Goal: Navigation & Orientation: Find specific page/section

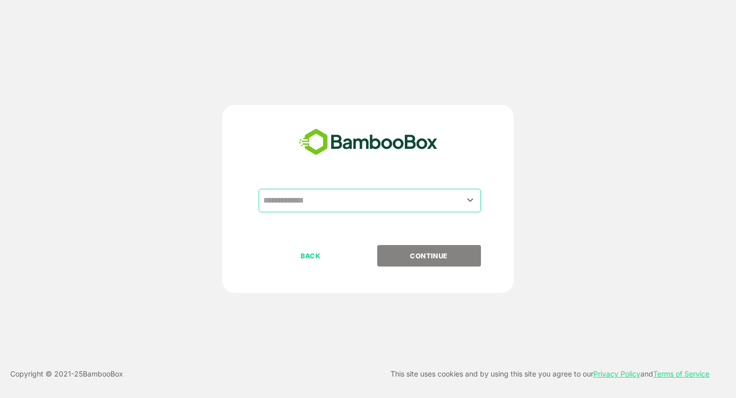
click at [318, 206] on input "text" at bounding box center [370, 200] width 218 height 19
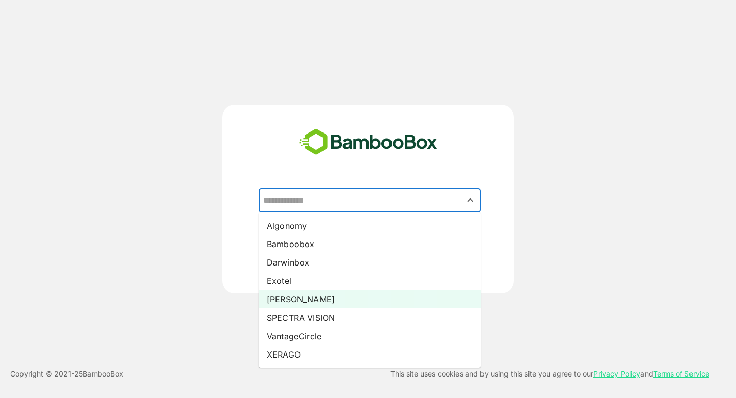
click at [327, 292] on li "[PERSON_NAME]" at bounding box center [370, 299] width 222 height 18
type input "*****"
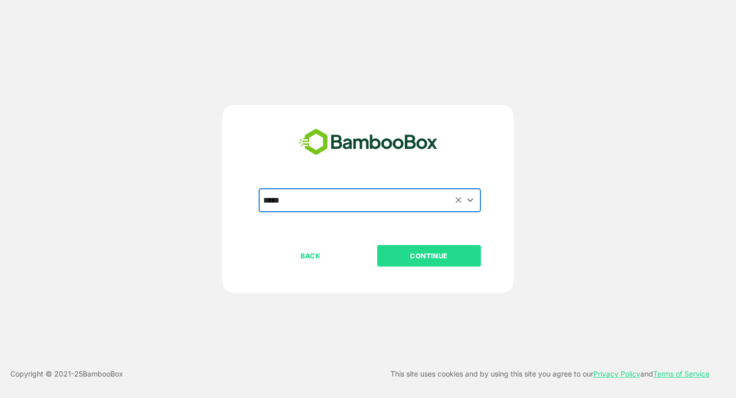
click at [422, 265] on button "CONTINUE" at bounding box center [429, 255] width 104 height 21
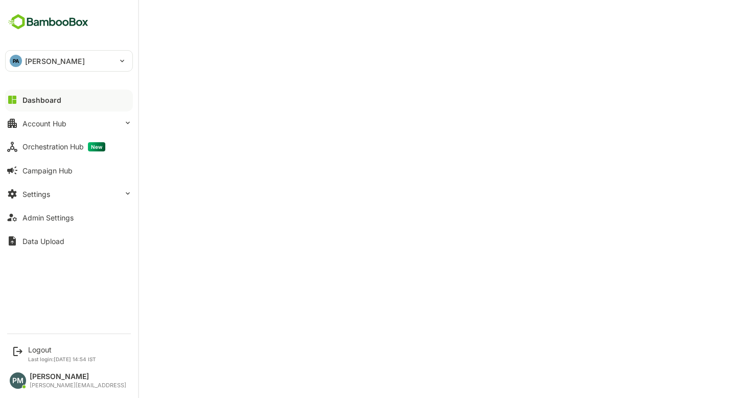
click at [32, 126] on div "Account Hub" at bounding box center [44, 123] width 44 height 9
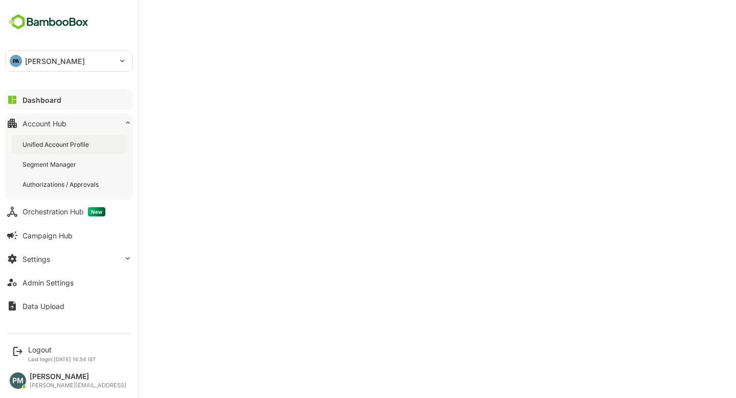
click at [72, 150] on div "Unified Account Profile" at bounding box center [69, 144] width 116 height 19
click at [18, 100] on button "Dashboard" at bounding box center [69, 99] width 128 height 20
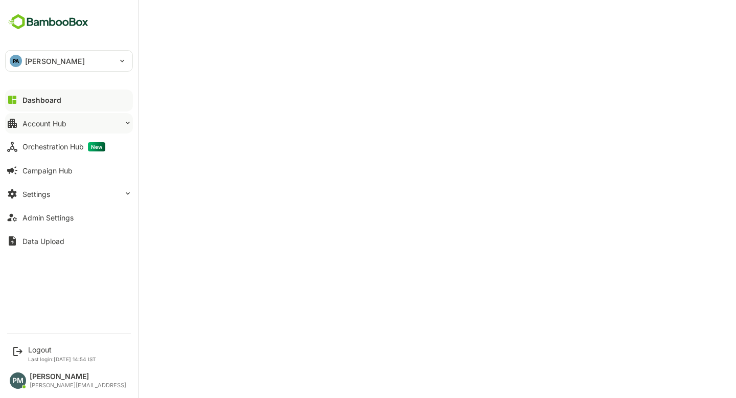
click at [89, 122] on button "Account Hub" at bounding box center [69, 123] width 128 height 20
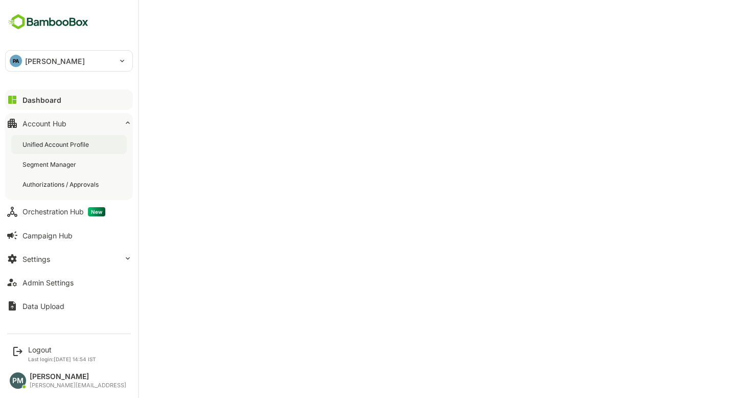
click at [88, 149] on div "Unified Account Profile" at bounding box center [69, 144] width 116 height 19
click at [68, 100] on button "Dashboard" at bounding box center [69, 99] width 128 height 20
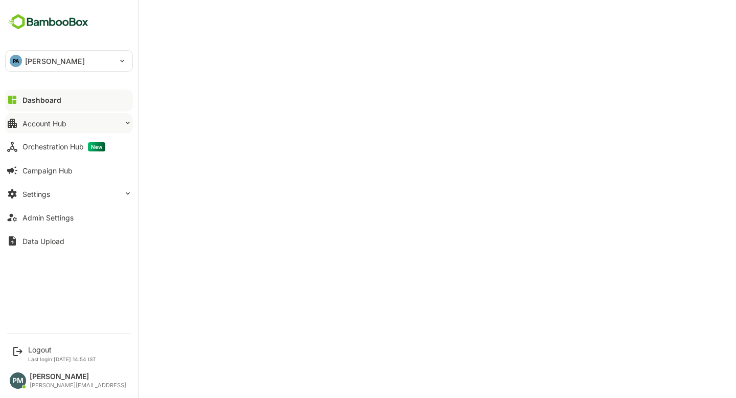
click at [70, 119] on button "Account Hub" at bounding box center [69, 123] width 128 height 20
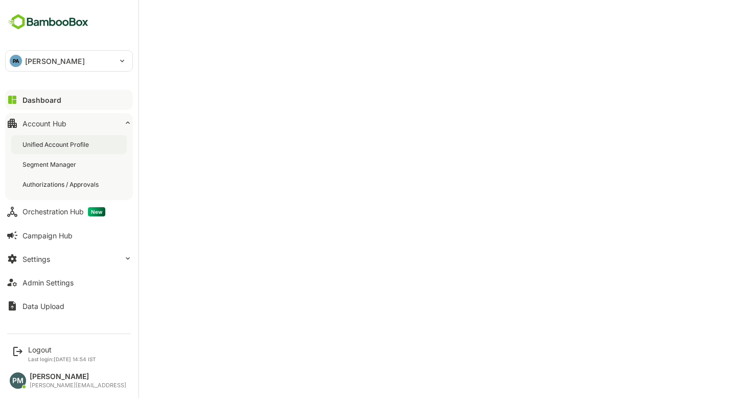
click at [78, 144] on div "Unified Account Profile" at bounding box center [56, 144] width 68 height 9
